Goal: Communication & Community: Answer question/provide support

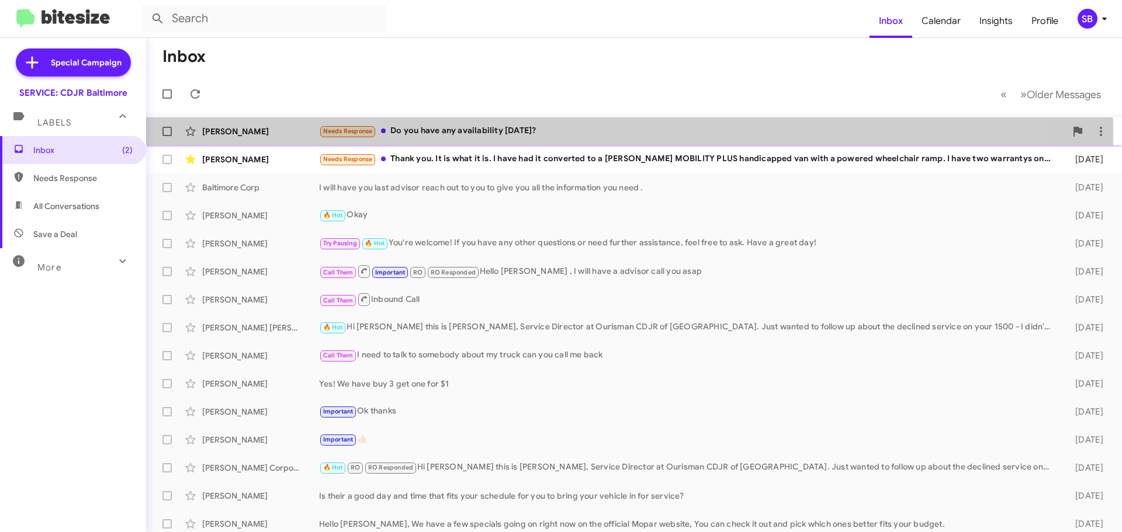
click at [488, 134] on div "Needs Response Do you have any availability [DATE]?" at bounding box center [692, 130] width 747 height 13
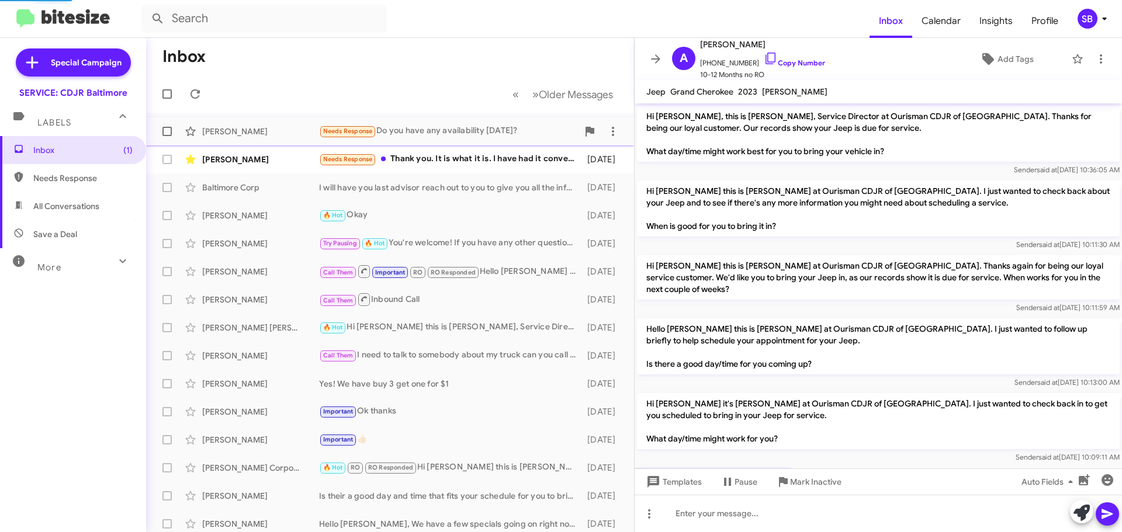
scroll to position [43, 0]
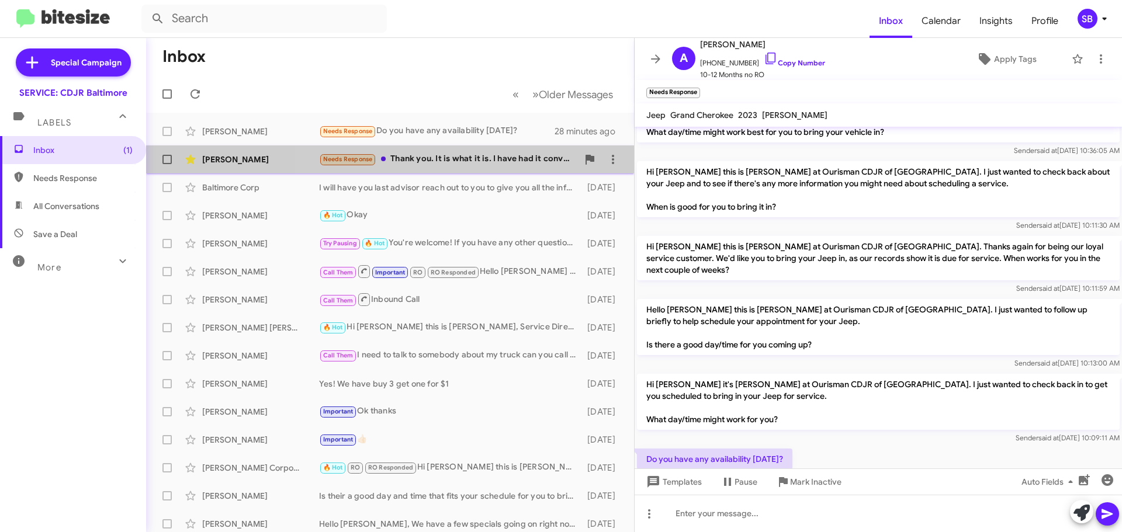
click at [465, 160] on div "Needs Response Thank you. It is what it is. I have had it converted to a [PERSO…" at bounding box center [448, 159] width 259 height 13
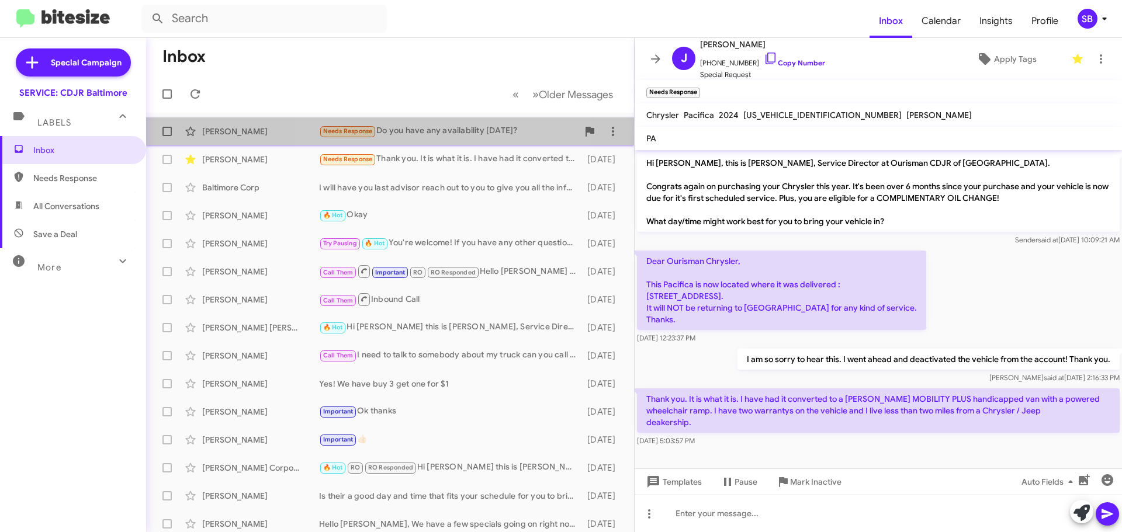
click at [431, 135] on div "Needs Response Do you have any availability [DATE]?" at bounding box center [448, 130] width 259 height 13
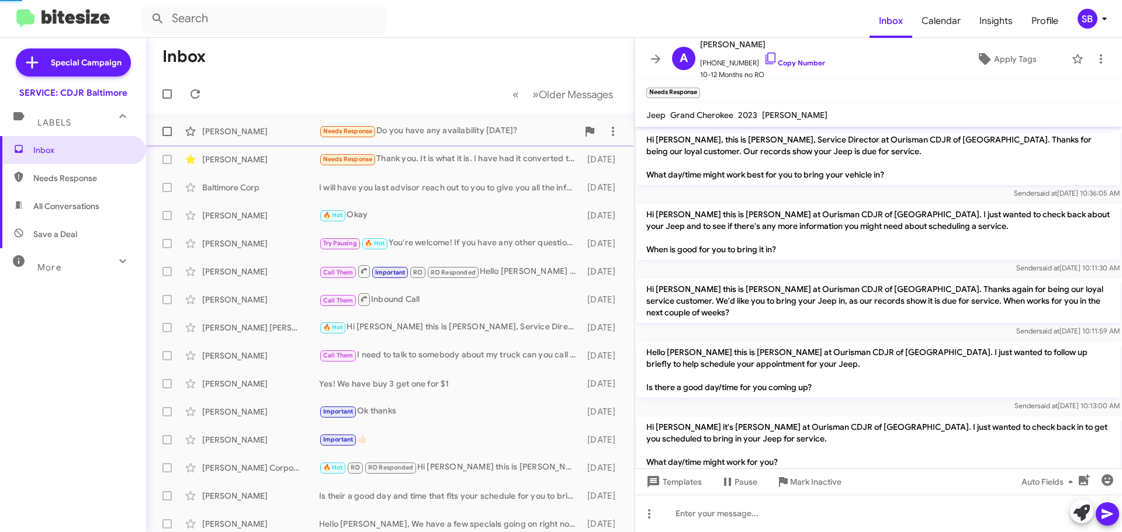
scroll to position [66, 0]
